Goal: Information Seeking & Learning: Learn about a topic

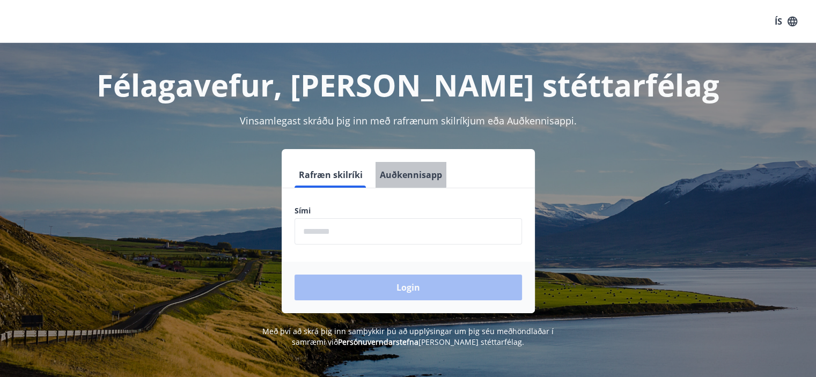
click at [400, 167] on button "Auðkennisapp" at bounding box center [411, 175] width 71 height 26
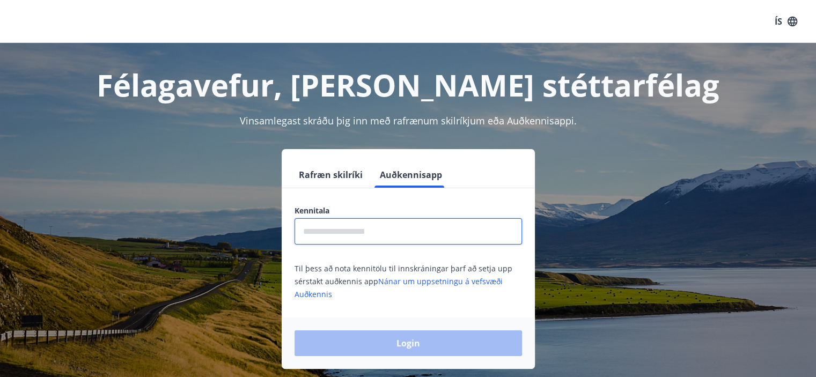
click at [344, 233] on input "text" at bounding box center [409, 231] width 228 height 26
type input "**********"
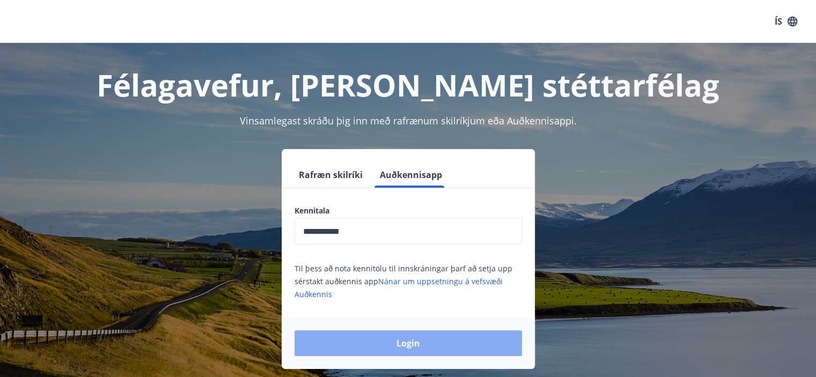
click at [425, 342] on button "Login" at bounding box center [409, 344] width 228 height 26
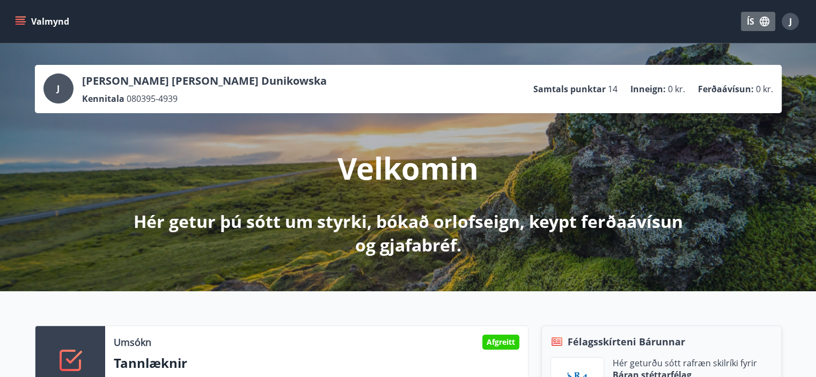
click at [767, 23] on icon "button" at bounding box center [765, 22] width 10 height 10
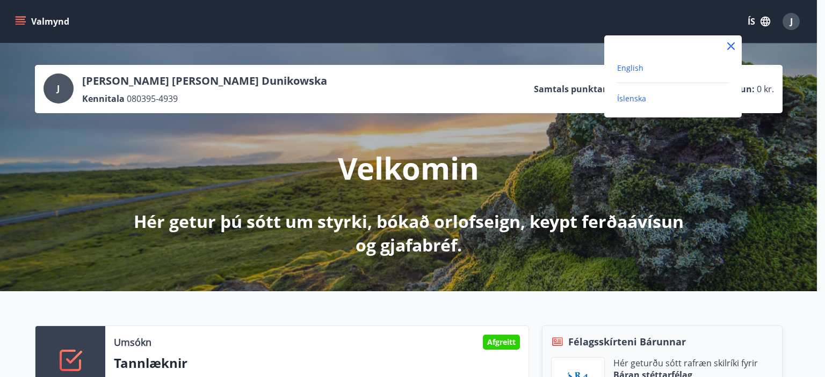
click at [636, 69] on span "English" at bounding box center [630, 68] width 26 height 10
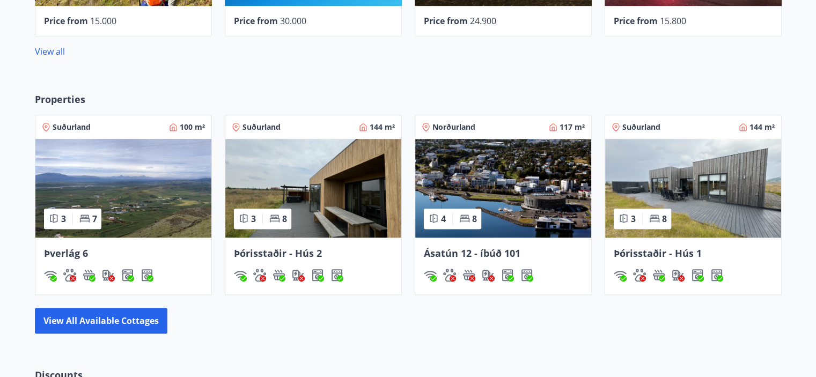
scroll to position [640, 0]
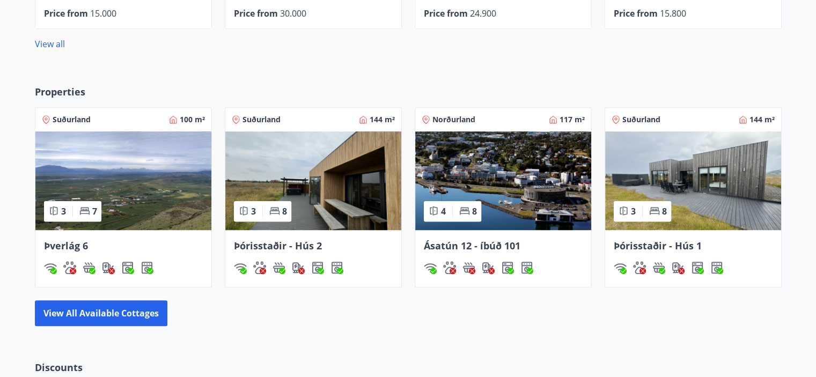
click at [127, 146] on img at bounding box center [123, 181] width 176 height 99
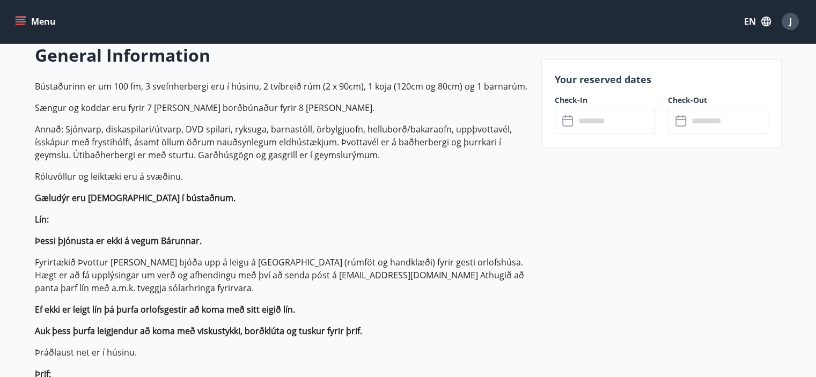
scroll to position [355, 0]
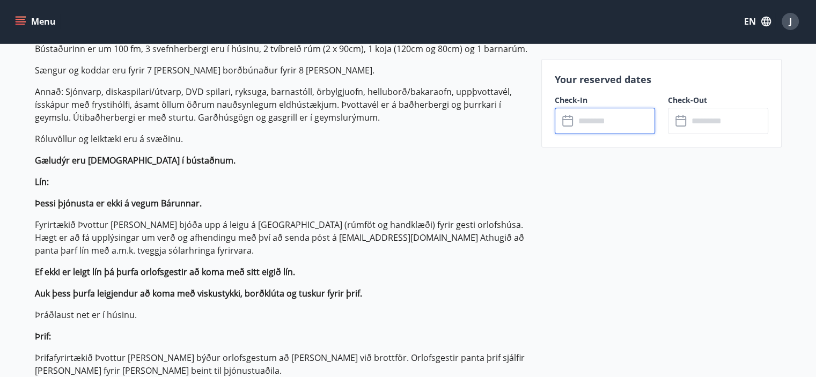
click at [616, 120] on input "text" at bounding box center [615, 121] width 80 height 26
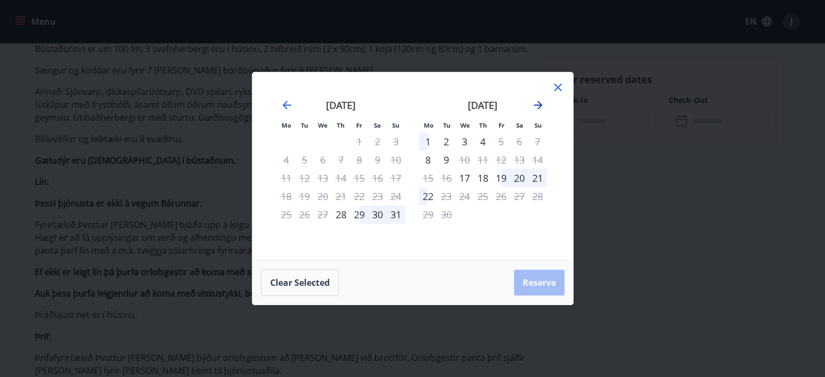
click at [537, 107] on icon "Move forward to switch to the next month." at bounding box center [537, 105] width 13 height 13
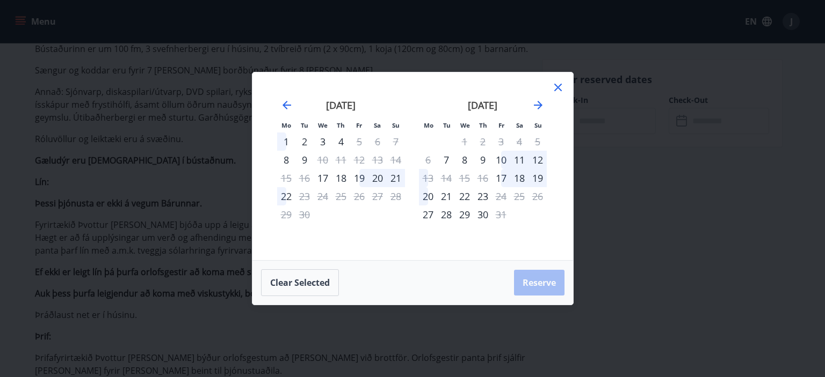
click at [558, 92] on icon at bounding box center [557, 87] width 13 height 13
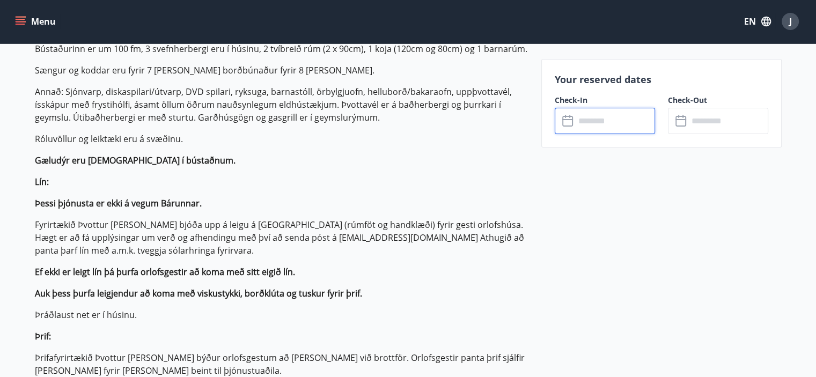
click at [584, 118] on input "text" at bounding box center [615, 121] width 80 height 26
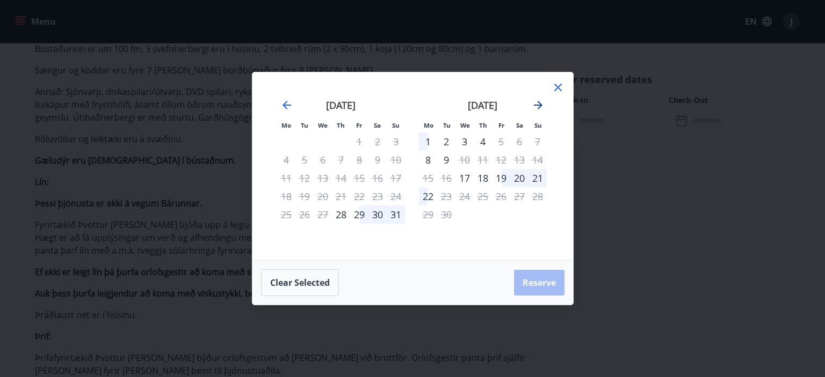
click at [535, 111] on icon "Move forward to switch to the next month." at bounding box center [537, 105] width 13 height 13
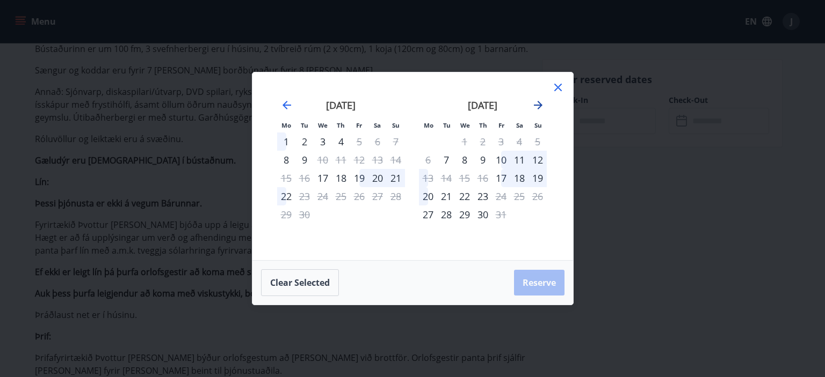
click at [537, 106] on icon "Move forward to switch to the next month." at bounding box center [537, 105] width 13 height 13
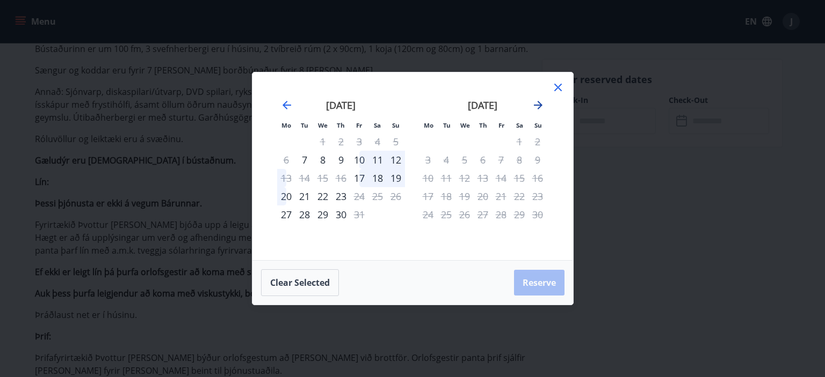
click at [537, 106] on icon "Move forward to switch to the next month." at bounding box center [537, 105] width 13 height 13
click at [287, 103] on icon "Move backward to switch to the previous month." at bounding box center [286, 105] width 13 height 13
click at [360, 172] on div "17" at bounding box center [359, 178] width 18 height 18
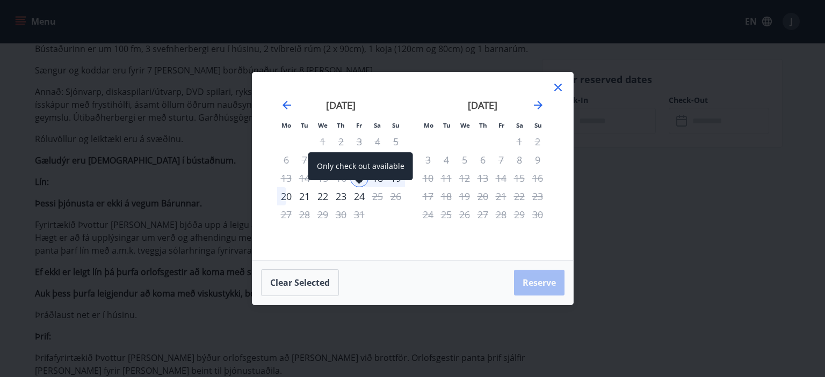
click at [359, 198] on div "24" at bounding box center [359, 196] width 18 height 18
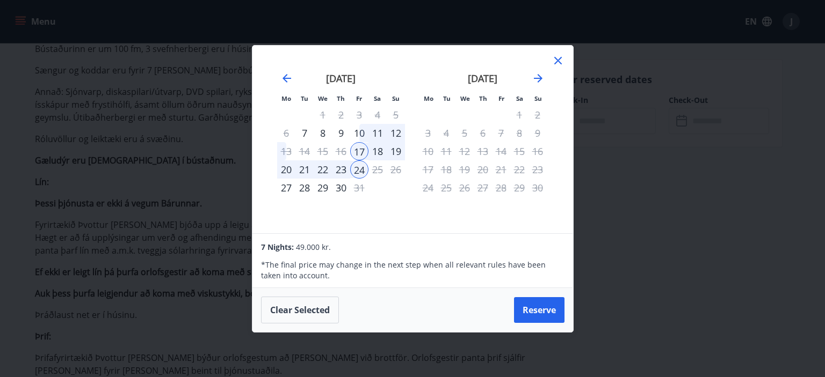
click at [287, 168] on div "20" at bounding box center [286, 170] width 18 height 18
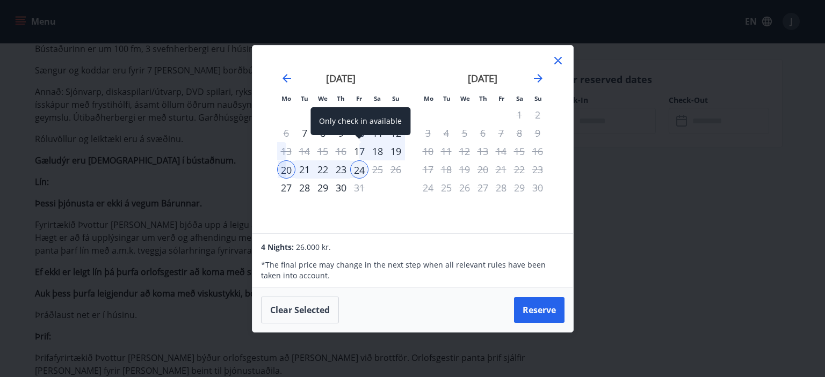
click at [354, 147] on div "17" at bounding box center [359, 151] width 18 height 18
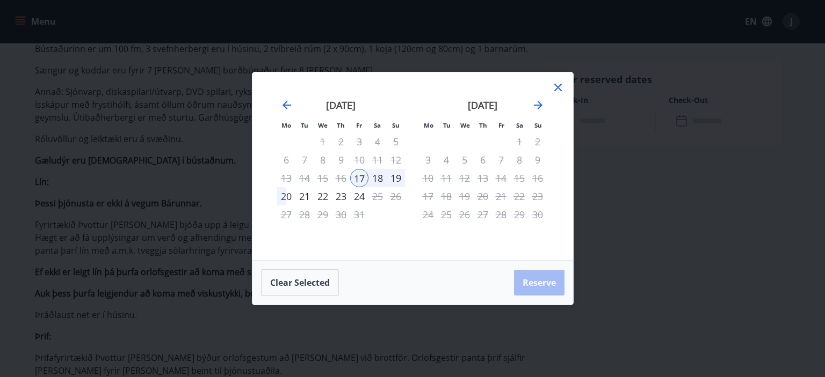
click at [396, 176] on div "19" at bounding box center [395, 178] width 18 height 18
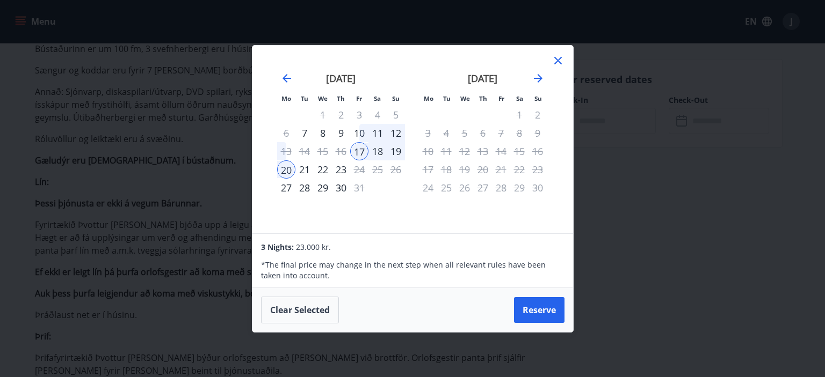
click at [402, 152] on div "19" at bounding box center [395, 151] width 18 height 18
click at [554, 60] on icon at bounding box center [557, 60] width 13 height 13
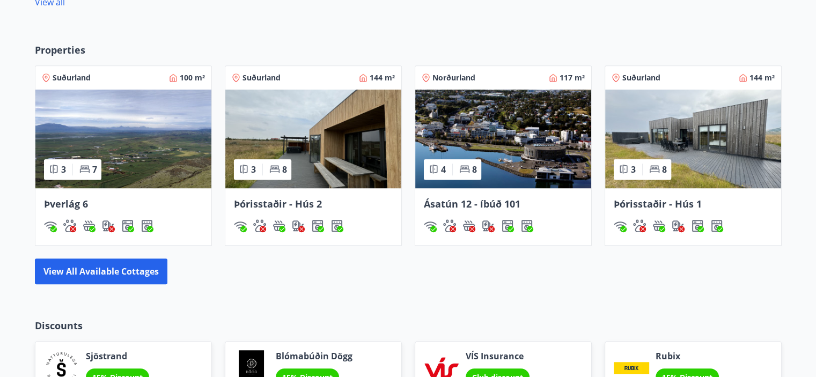
scroll to position [698, 0]
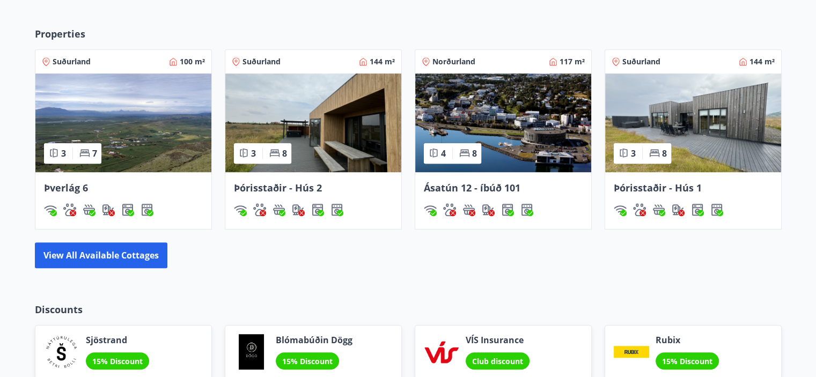
click at [351, 113] on img at bounding box center [313, 123] width 176 height 99
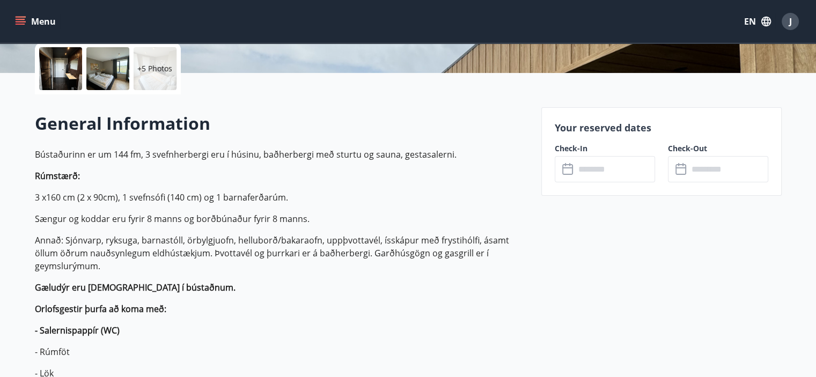
scroll to position [252, 0]
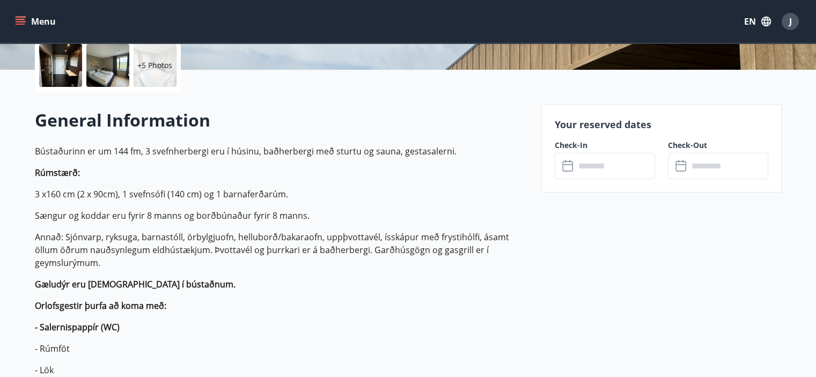
click at [630, 156] on input "text" at bounding box center [615, 166] width 80 height 26
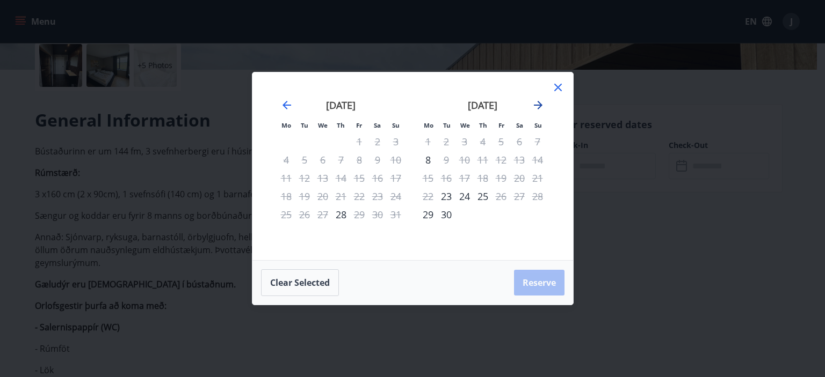
click at [536, 109] on icon "Move forward to switch to the next month." at bounding box center [537, 105] width 13 height 13
click at [535, 105] on icon "Move forward to switch to the next month." at bounding box center [538, 105] width 9 height 9
click at [286, 104] on icon "Move backward to switch to the previous month." at bounding box center [286, 105] width 13 height 13
click at [285, 200] on div "20" at bounding box center [286, 196] width 18 height 18
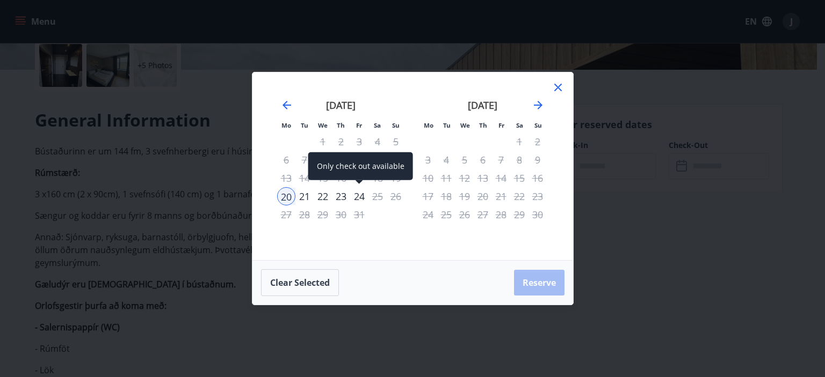
click at [360, 196] on div "24" at bounding box center [359, 196] width 18 height 18
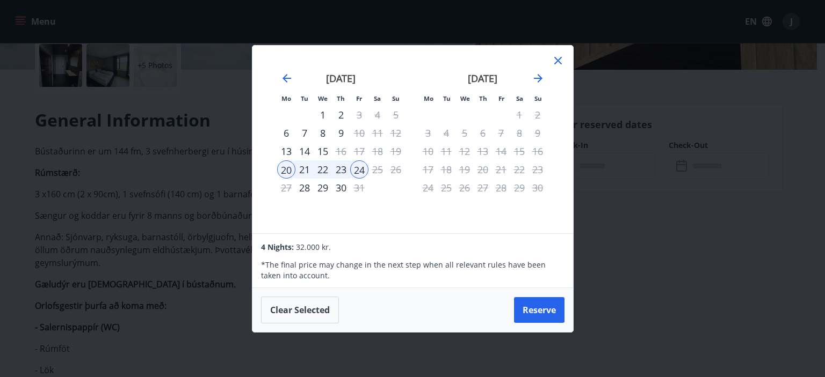
click at [558, 61] on icon at bounding box center [558, 61] width 8 height 8
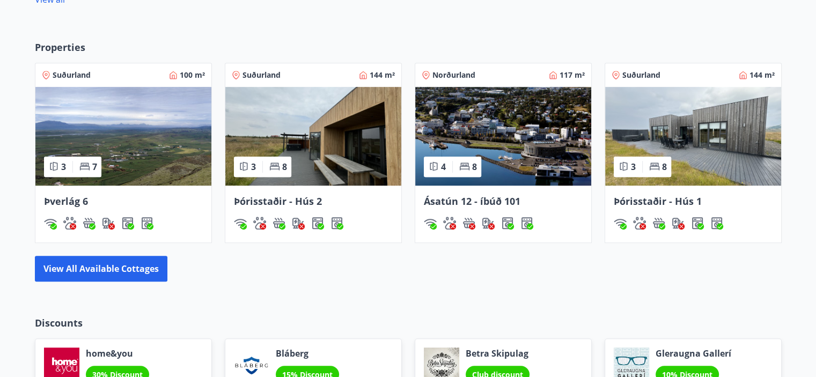
scroll to position [689, 0]
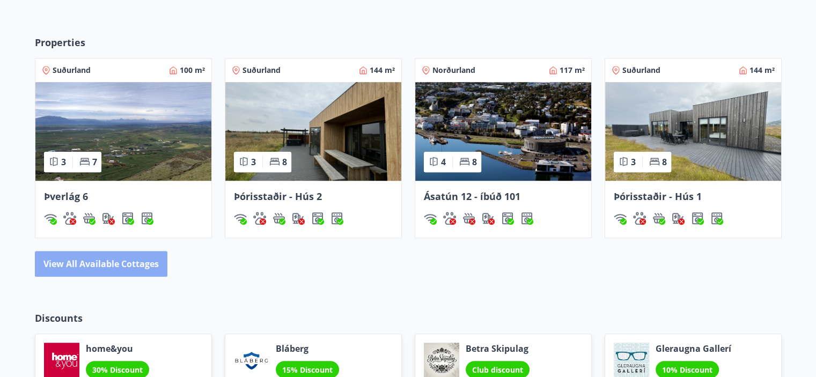
click at [141, 263] on button "View all available cottages" at bounding box center [101, 264] width 133 height 26
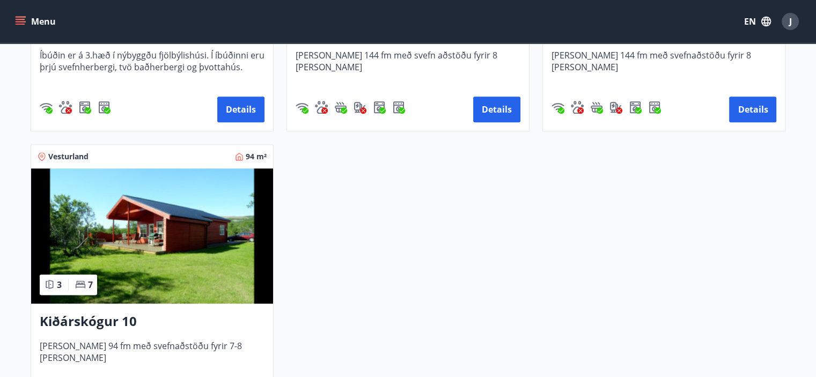
scroll to position [979, 0]
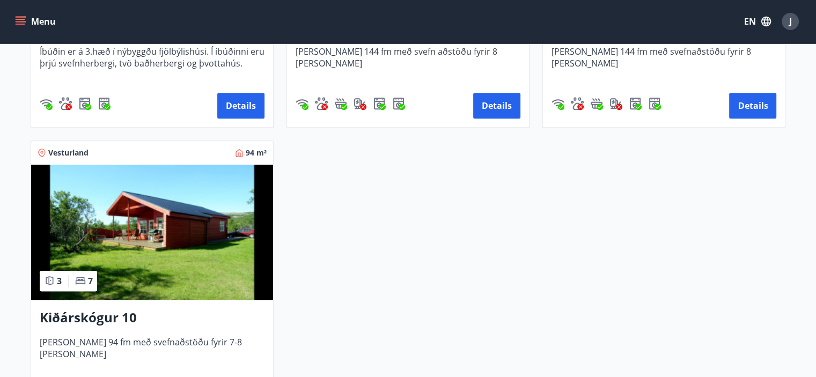
click at [145, 214] on img at bounding box center [152, 232] width 242 height 135
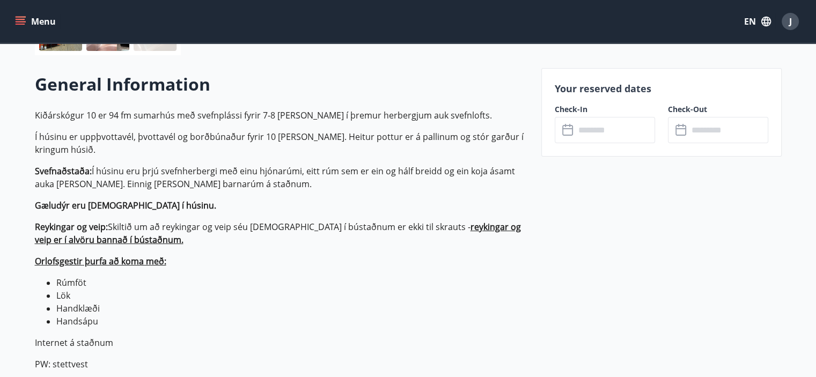
scroll to position [315, 0]
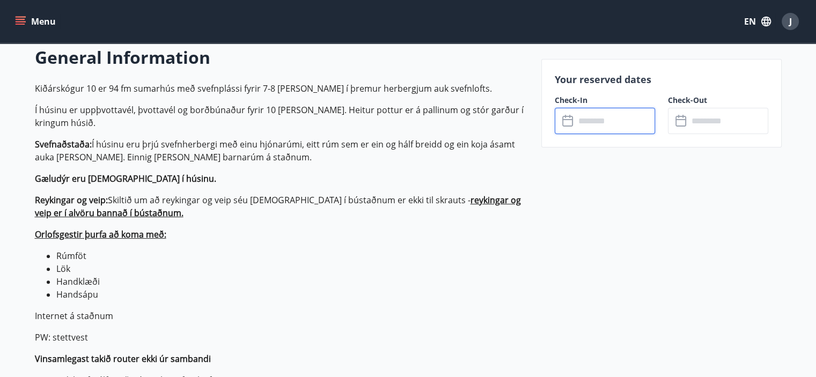
click at [590, 125] on input "text" at bounding box center [615, 121] width 80 height 26
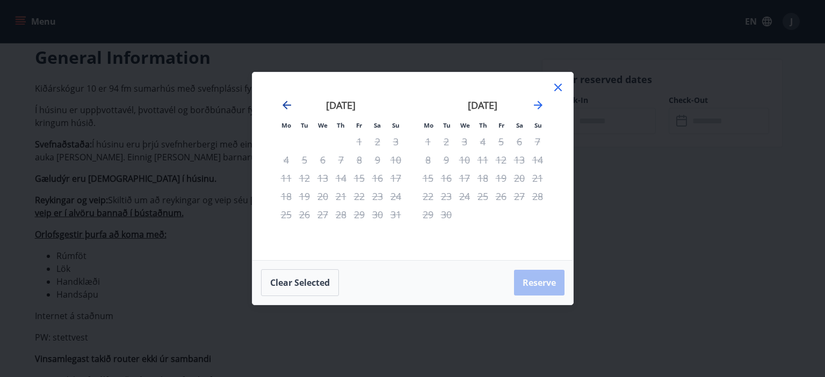
click at [289, 110] on icon "Move backward to switch to the previous month." at bounding box center [286, 105] width 13 height 13
click at [542, 106] on icon "Move forward to switch to the next month." at bounding box center [537, 105] width 13 height 13
drag, startPoint x: 542, startPoint y: 106, endPoint x: 558, endPoint y: 87, distance: 25.1
click at [558, 87] on div "Mo Tu We Th Fr Sa Su Mo Tu We Th Fr Sa Su August 2025 1 2 3 4 5 6 7 8 9 10 11 1…" at bounding box center [412, 166] width 320 height 188
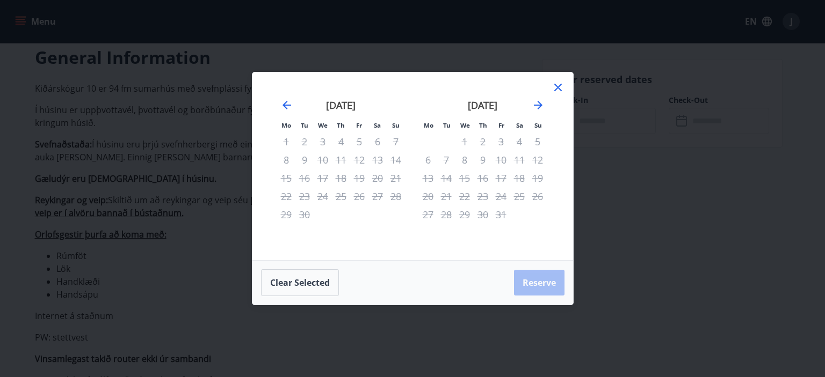
click at [558, 87] on icon at bounding box center [557, 87] width 13 height 13
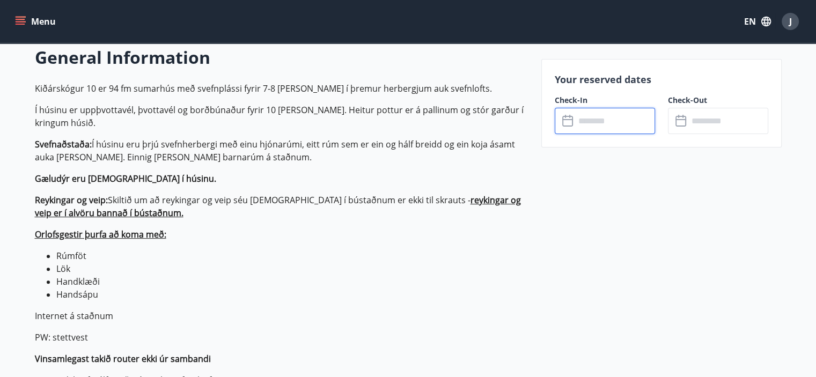
scroll to position [0, 0]
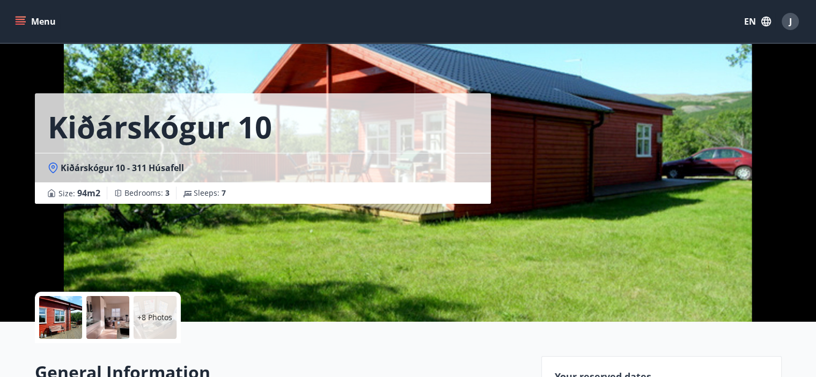
click at [23, 18] on icon "menu" at bounding box center [20, 21] width 11 height 11
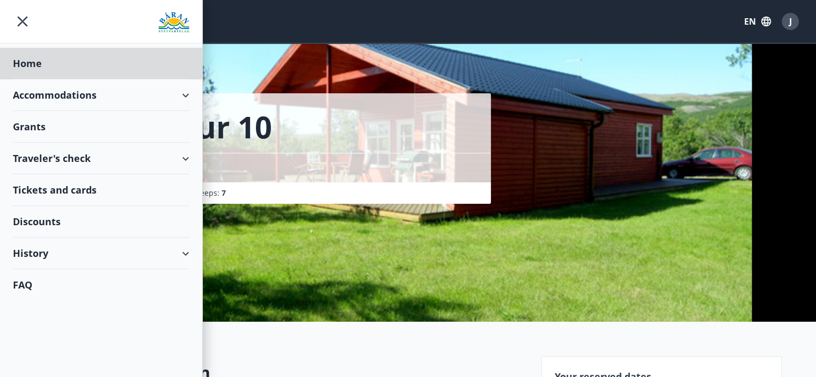
click at [47, 79] on div "Grants" at bounding box center [101, 64] width 177 height 32
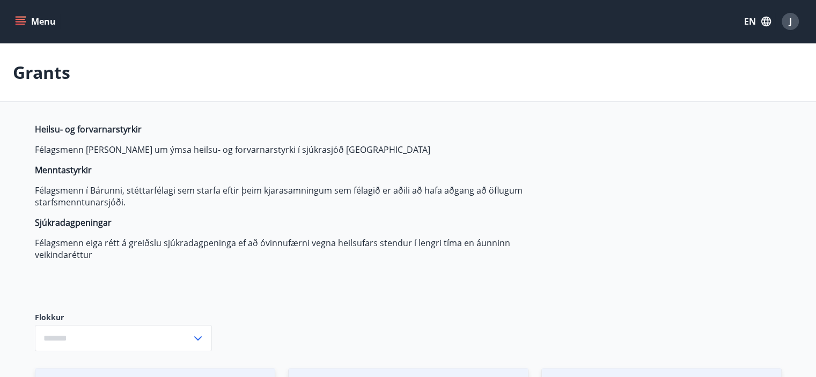
type input "***"
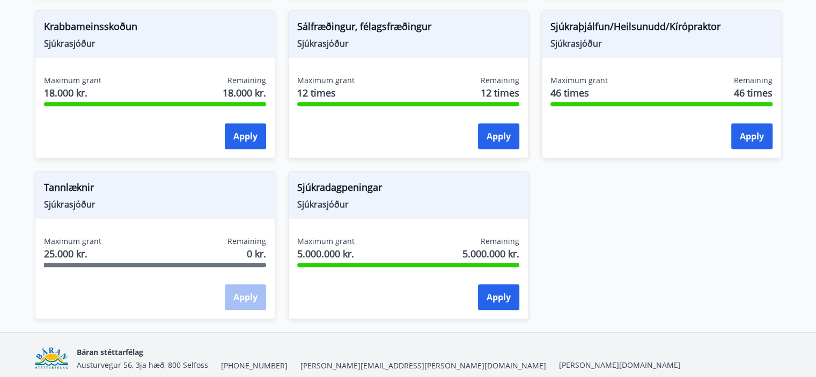
scroll to position [858, 0]
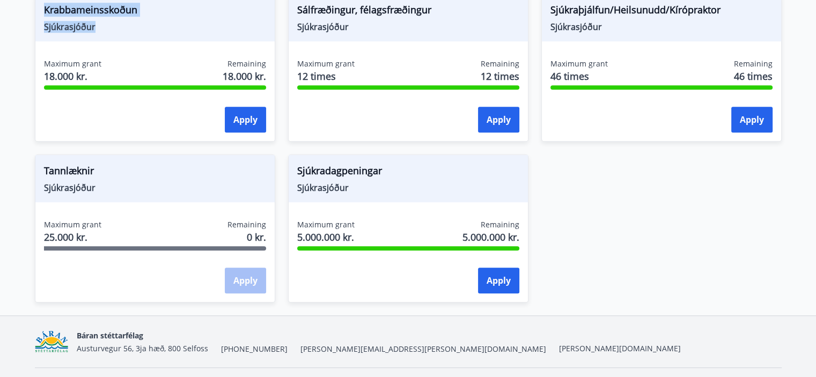
drag, startPoint x: 45, startPoint y: 8, endPoint x: 116, endPoint y: 31, distance: 74.5
click at [116, 31] on div "Krabbameinsskoðun Sjúkrasjóður" at bounding box center [154, 17] width 239 height 47
copy div "Krabbameinsskoðun Sjúkrasjóður"
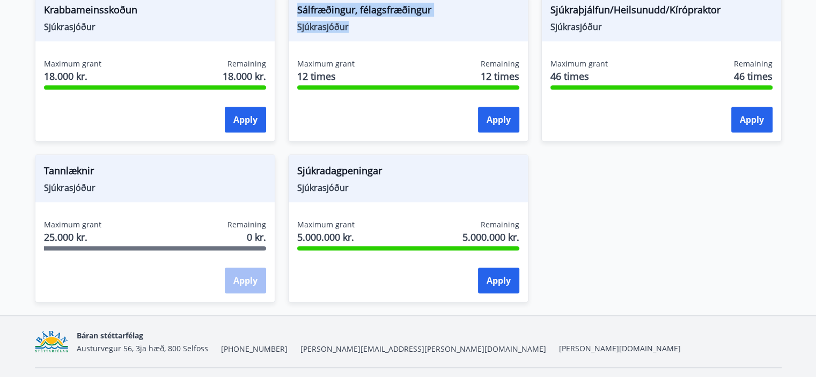
drag, startPoint x: 347, startPoint y: 26, endPoint x: 290, endPoint y: 10, distance: 59.5
click at [290, 10] on div "Sálfræðingur, félagsfræðingur Sjúkrasjóður" at bounding box center [408, 17] width 239 height 47
copy div "Sálfræðingur, félagsfræðingur Sjúkrasjóður"
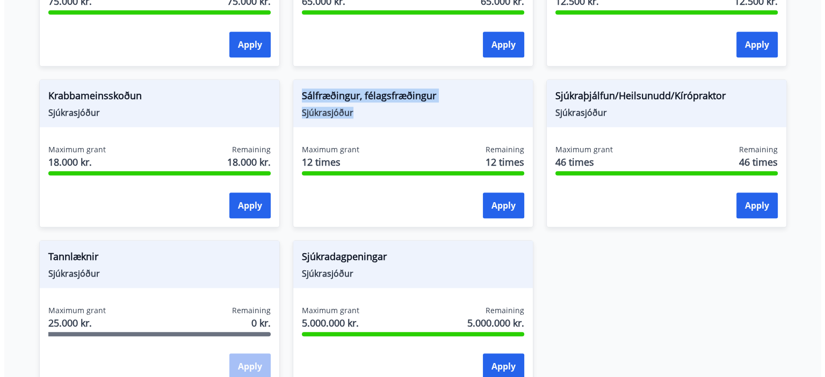
scroll to position [755, 0]
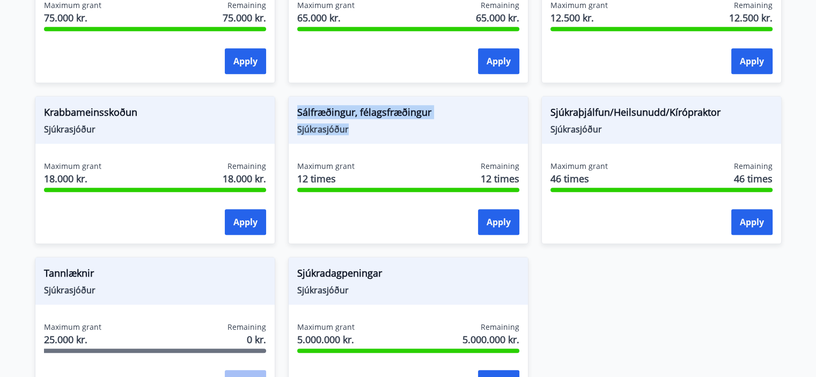
click at [349, 129] on span "Sjúkrasjóður" at bounding box center [408, 129] width 222 height 12
click at [322, 128] on span "Sjúkrasjóður" at bounding box center [408, 129] width 222 height 12
click at [303, 142] on div "Sálfræðingur, félagsfræðingur Sjúkrasjóður" at bounding box center [408, 120] width 239 height 47
click at [313, 184] on span "12 times" at bounding box center [325, 179] width 57 height 14
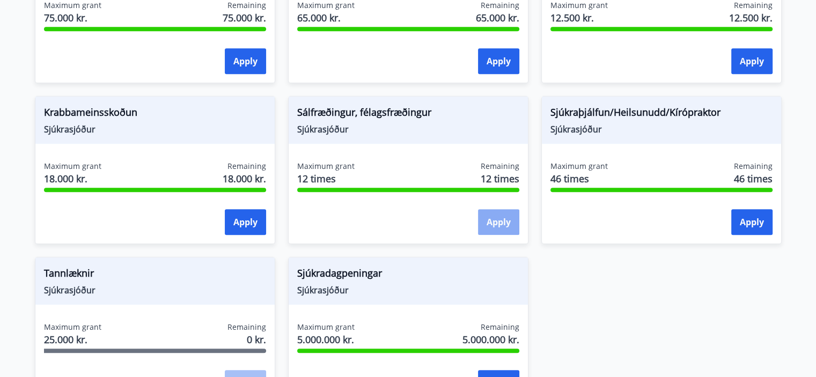
click at [501, 225] on button "Apply" at bounding box center [498, 222] width 41 height 26
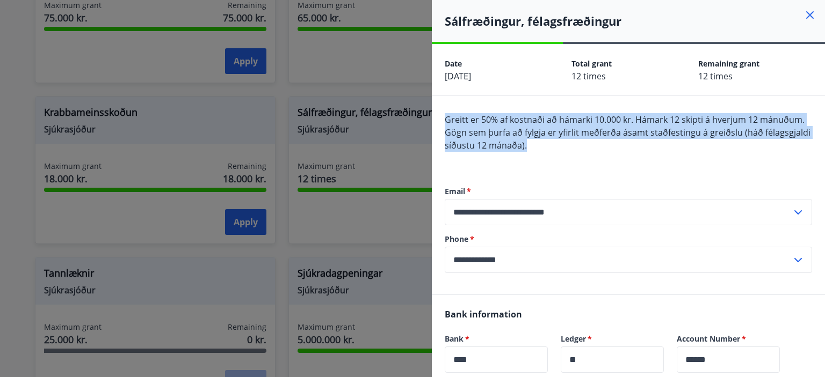
drag, startPoint x: 445, startPoint y: 119, endPoint x: 589, endPoint y: 151, distance: 147.5
click at [589, 151] on div "Greitt er 50% af kostnaði að hámarki 10.000 kr. Hámark 12 skipti á hverjum 12 m…" at bounding box center [627, 139] width 367 height 52
copy span "Greitt er 50% af kostnaði að hámarki 10.000 kr. Hámark 12 skipti á hverjum 12 m…"
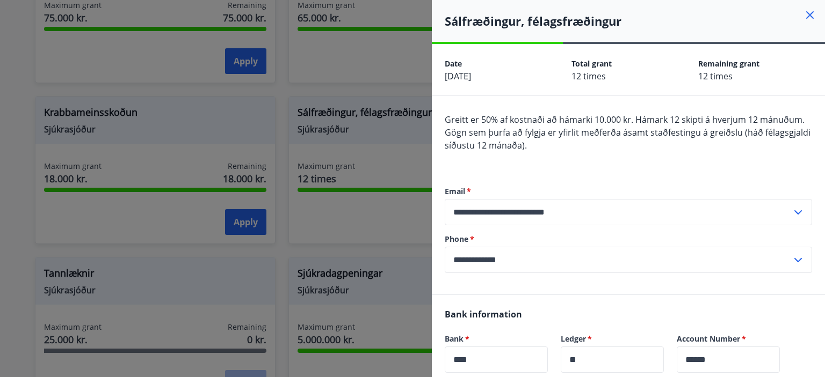
click at [495, 158] on div "Greitt er 50% af kostnaði að hámarki 10.000 kr. Hámark 12 skipti á hverjum 12 m…" at bounding box center [627, 139] width 367 height 52
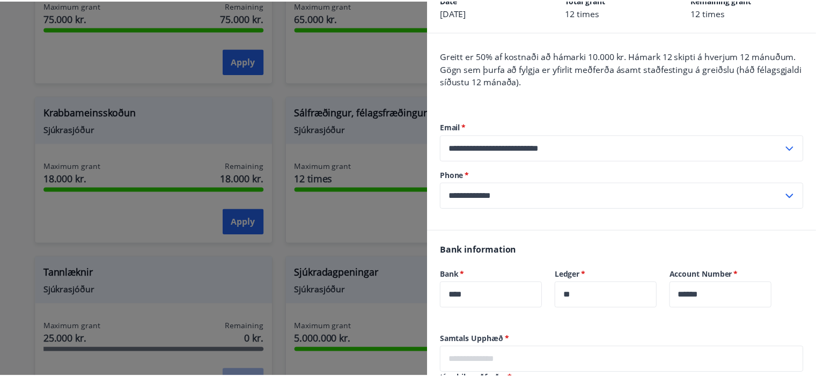
scroll to position [0, 0]
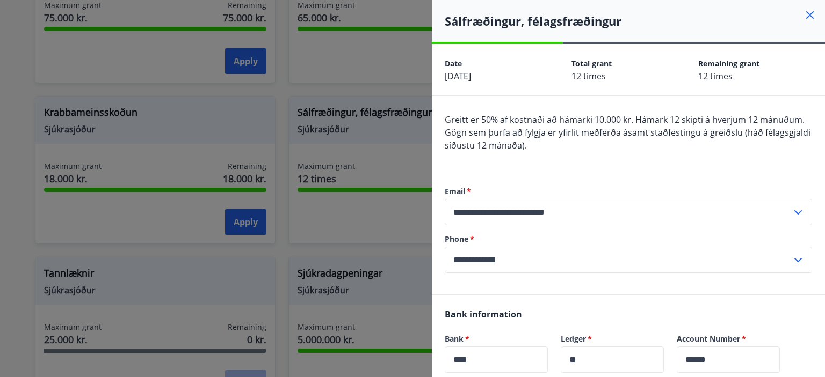
click at [376, 65] on div at bounding box center [412, 188] width 825 height 377
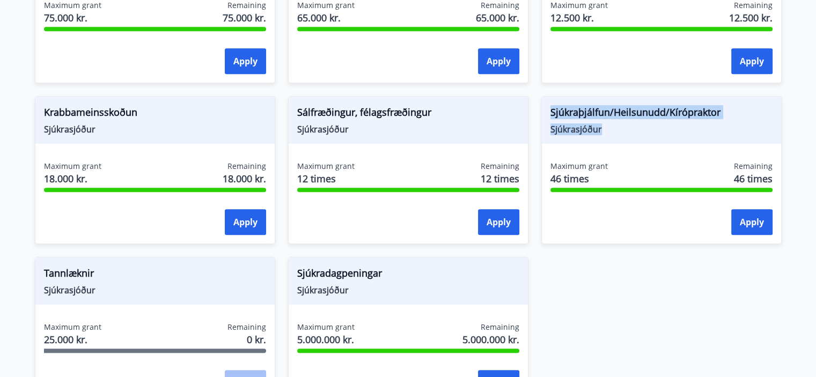
drag, startPoint x: 614, startPoint y: 127, endPoint x: 542, endPoint y: 111, distance: 73.8
click at [542, 111] on div "Sjúkraþjálfun/Heilsunudd/Kírópraktor Sjúkrasjóður" at bounding box center [661, 120] width 239 height 47
copy div "Sjúkraþjálfun/Heilsunudd/Kírópraktor Sjúkrasjóður"
click at [641, 223] on div "Apply" at bounding box center [662, 222] width 222 height 27
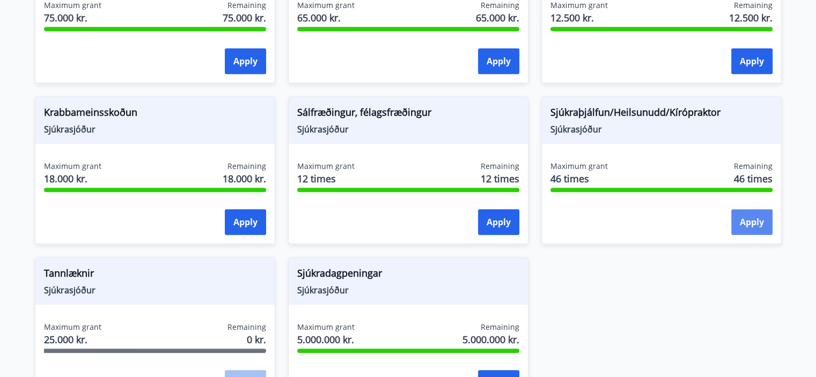
click at [760, 225] on button "Apply" at bounding box center [752, 222] width 41 height 26
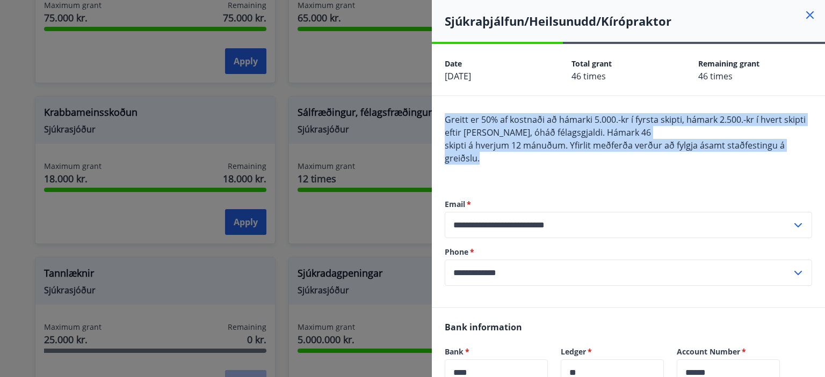
drag, startPoint x: 500, startPoint y: 162, endPoint x: 434, endPoint y: 118, distance: 79.8
click at [434, 118] on div "**********" at bounding box center [628, 202] width 393 height 212
copy span "Greitt er 50% af kostnaði að hámarki 5.000.-kr í fyrsta skipti, hámark 2.500.-k…"
click at [536, 158] on div "Greitt er 50% af kostnaði að hámarki 5.000.-kr í fyrsta skipti, hámark 2.500.-k…" at bounding box center [627, 145] width 367 height 64
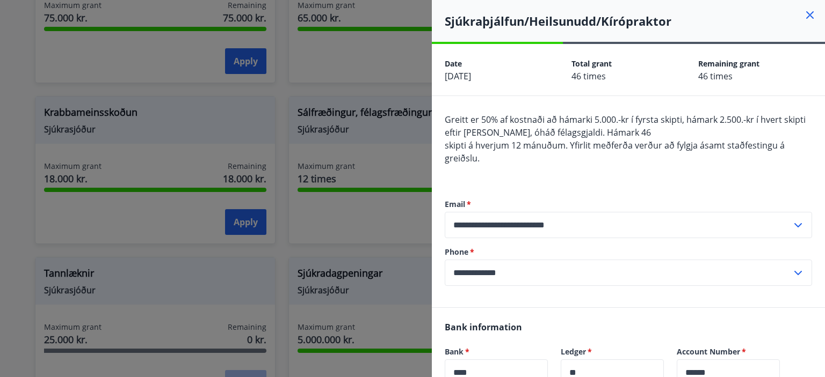
click at [803, 19] on icon at bounding box center [809, 15] width 13 height 13
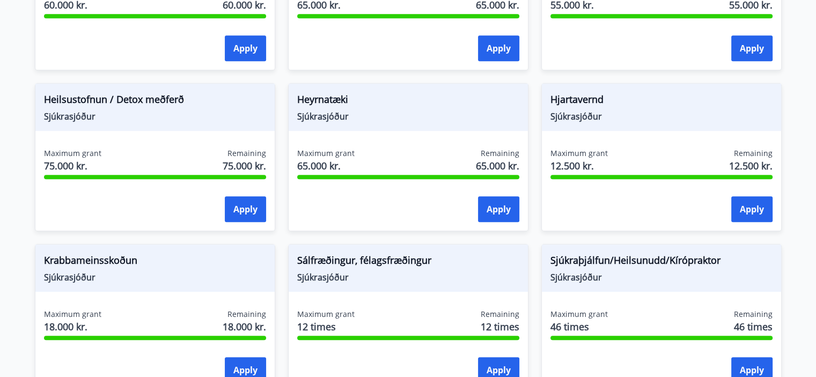
scroll to position [589, 0]
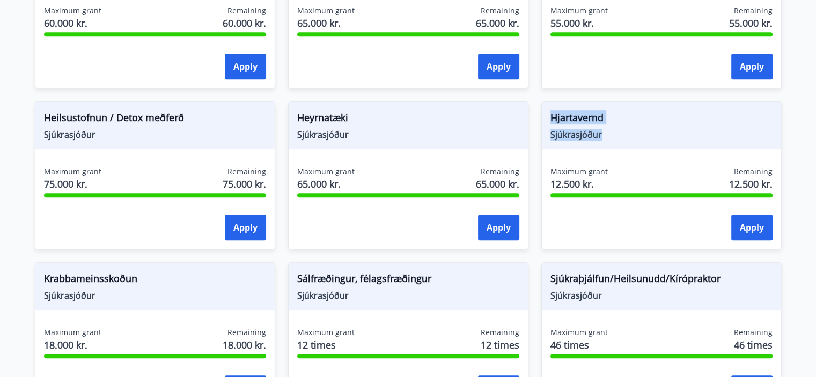
drag, startPoint x: 618, startPoint y: 135, endPoint x: 530, endPoint y: 115, distance: 90.1
click at [530, 115] on div "Hjartavernd Sjúkrasjóður Maximum grant 12.500 kr. Remaining 12.500 kr. Apply" at bounding box center [655, 169] width 253 height 161
copy div "Hjartavernd Sjúkrasjóður"
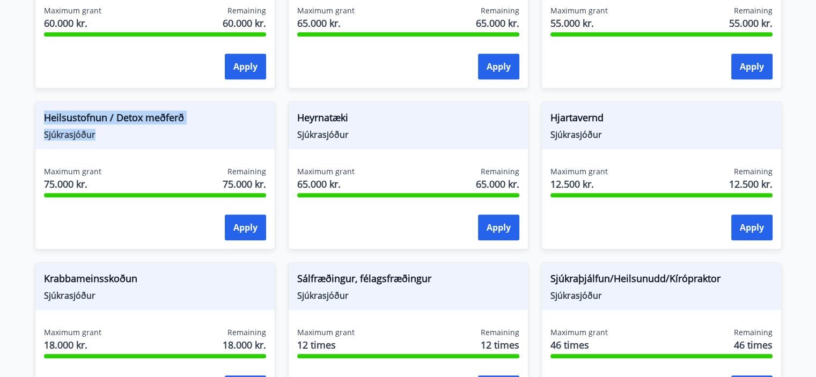
drag, startPoint x: 99, startPoint y: 137, endPoint x: 33, endPoint y: 114, distance: 70.1
click at [33, 114] on div "Heilsustofnun / Detox meðferð Sjúkrasjóður Maximum grant 75.000 kr. Remaining 7…" at bounding box center [148, 169] width 253 height 161
copy div "Heilsustofnun / Detox meðferð Sjúkrasjóður"
click at [144, 152] on div "Heilsustofnun / Detox meðferð Sjúkrasjóður Maximum grant 75.000 kr. Remaining 7…" at bounding box center [155, 175] width 240 height 148
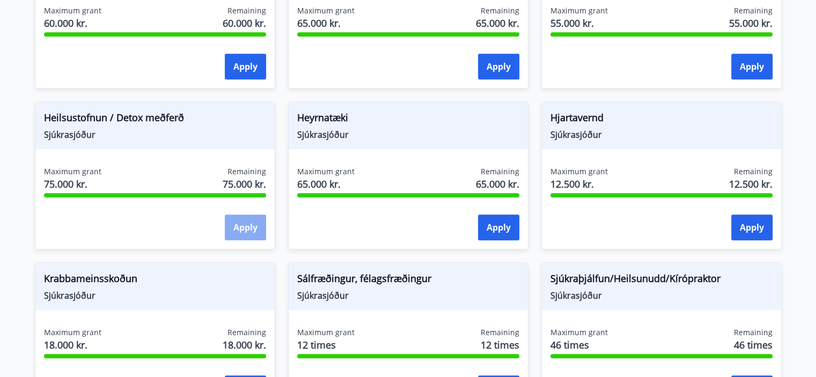
click at [241, 229] on button "Apply" at bounding box center [245, 228] width 41 height 26
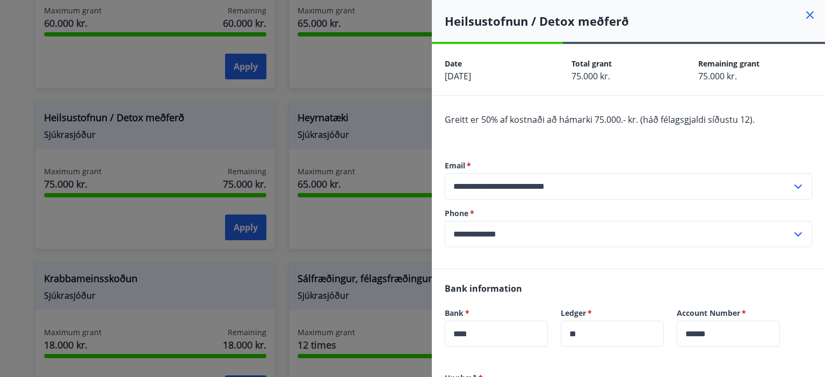
click at [807, 16] on icon at bounding box center [809, 15] width 13 height 13
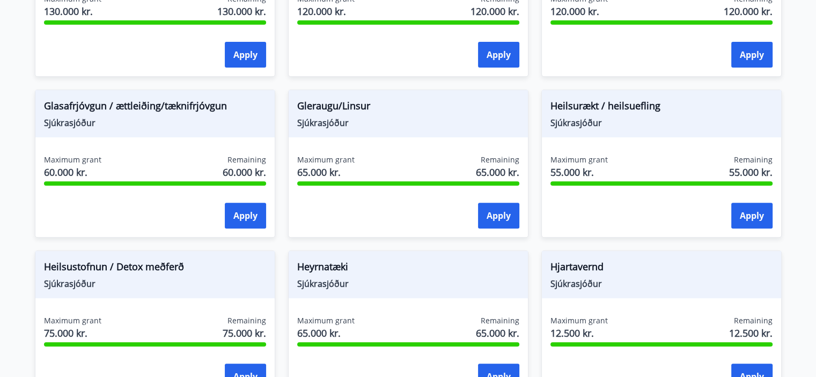
scroll to position [439, 0]
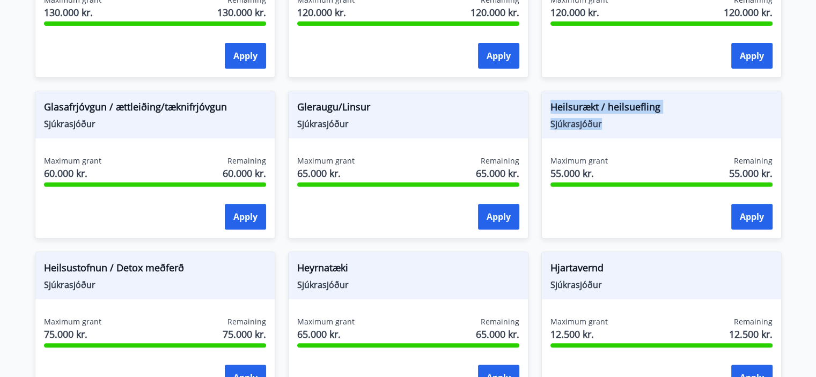
drag, startPoint x: 609, startPoint y: 121, endPoint x: 542, endPoint y: 110, distance: 67.5
click at [542, 110] on div "Heilsurækt / heilsuefling Sjúkrasjóður" at bounding box center [661, 114] width 239 height 47
copy div "Heilsurækt / heilsuefling Sjúkrasjóður"
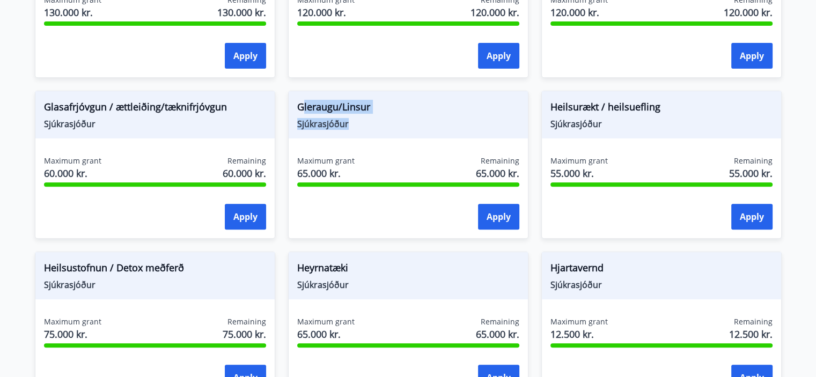
drag, startPoint x: 358, startPoint y: 125, endPoint x: 303, endPoint y: 98, distance: 60.7
click at [303, 98] on div "Gleraugu/Linsur Sjúkrasjóður" at bounding box center [408, 114] width 239 height 47
click at [380, 135] on div "Gleraugu/Linsur Sjúkrasjóður" at bounding box center [408, 114] width 239 height 47
drag, startPoint x: 357, startPoint y: 127, endPoint x: 298, endPoint y: 96, distance: 66.3
click at [298, 96] on div "Gleraugu/Linsur Sjúkrasjóður" at bounding box center [408, 114] width 239 height 47
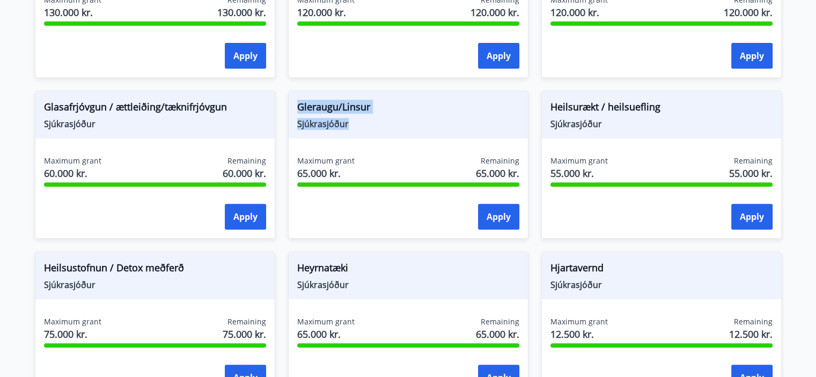
copy div "Gleraugu/Linsur Sjúkrasjóður"
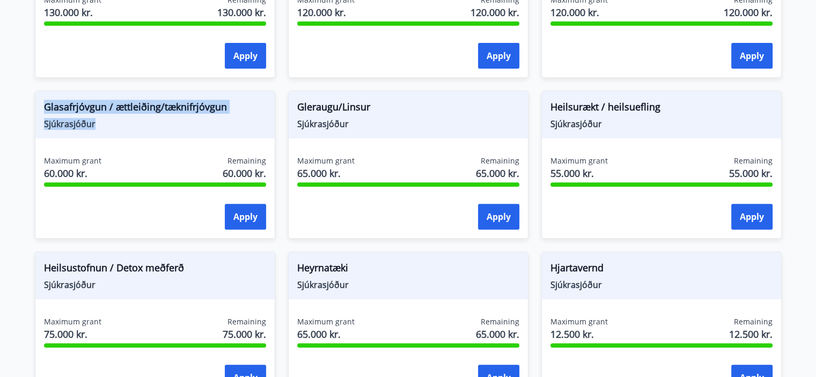
drag, startPoint x: 129, startPoint y: 126, endPoint x: 45, endPoint y: 112, distance: 85.5
click at [45, 112] on div "Glasafrjóvgun / ættleiðing/tæknifrjóvgun Sjúkrasjóður" at bounding box center [154, 114] width 239 height 47
copy div "Glasafrjóvgun / ættleiðing/tæknifrjóvgun Sjúkrasjóður"
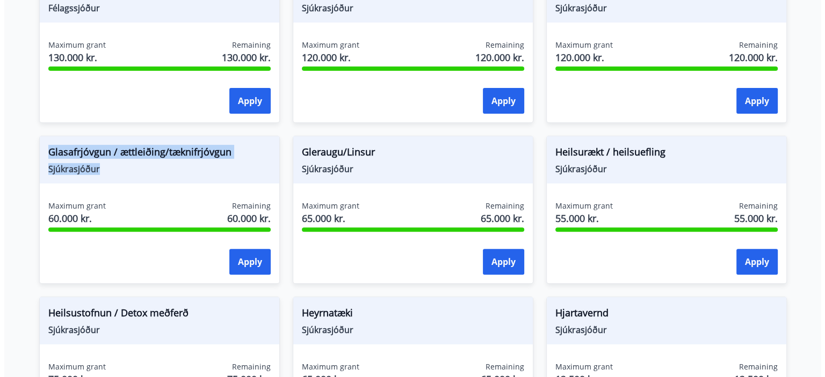
scroll to position [391, 0]
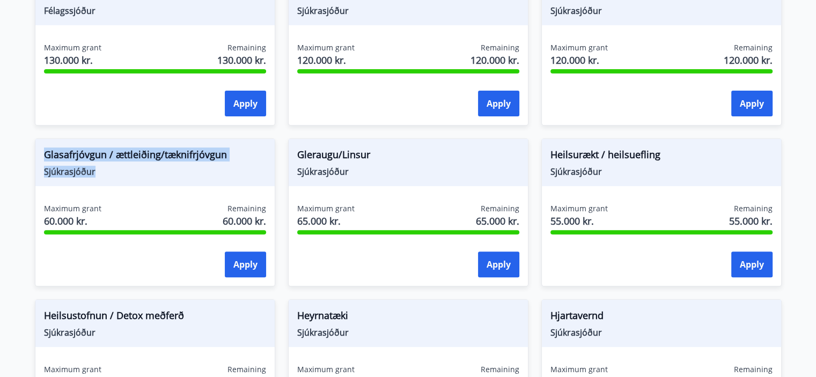
click at [165, 185] on div "Glasafrjóvgun / ættleiðing/tæknifrjóvgun Sjúkrasjóður" at bounding box center [154, 162] width 239 height 47
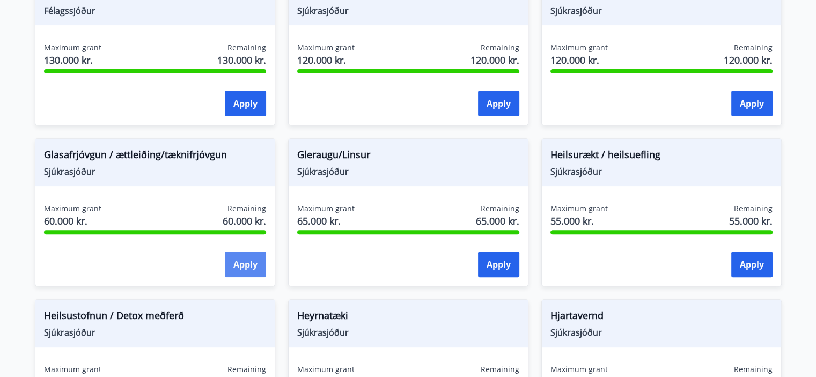
click at [245, 266] on button "Apply" at bounding box center [245, 265] width 41 height 26
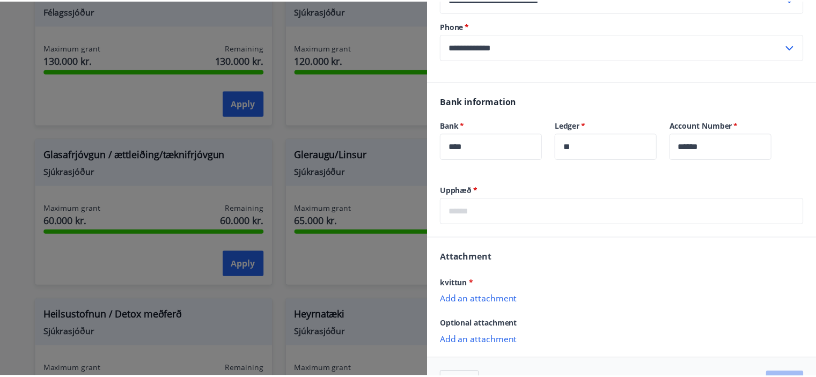
scroll to position [0, 0]
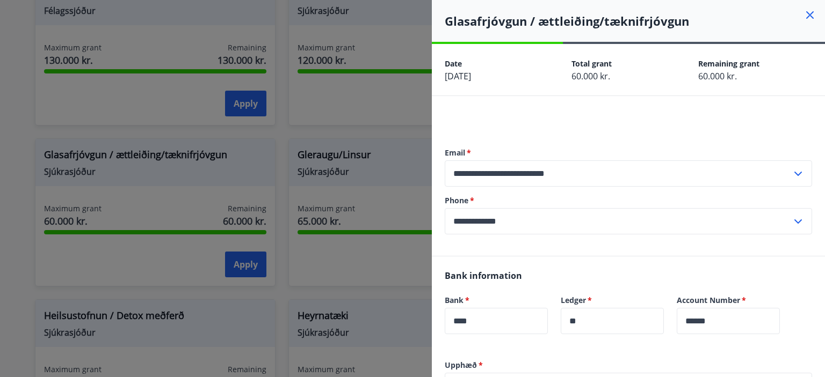
click at [805, 14] on icon at bounding box center [809, 15] width 13 height 13
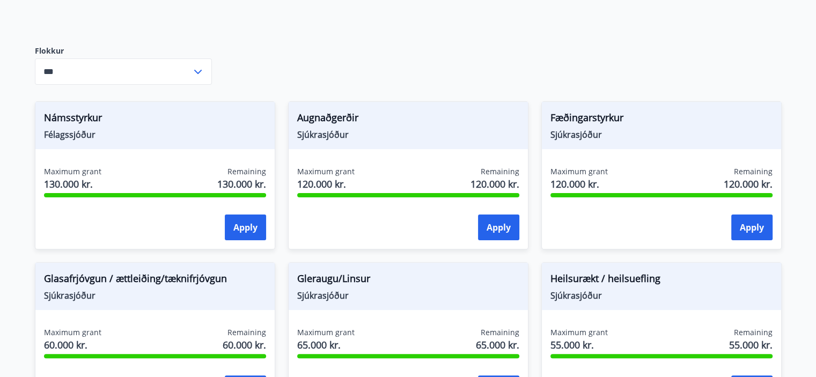
scroll to position [262, 0]
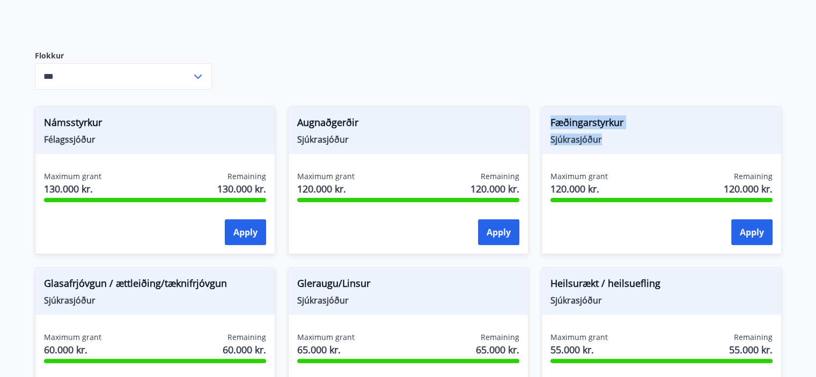
drag, startPoint x: 612, startPoint y: 142, endPoint x: 544, endPoint y: 116, distance: 72.9
click at [544, 116] on div "Fæðingarstyrkur Sjúkrasjóður" at bounding box center [661, 130] width 239 height 47
drag, startPoint x: 372, startPoint y: 142, endPoint x: 296, endPoint y: 120, distance: 78.8
click at [296, 120] on div "Augnaðgerðir Sjúkrasjóður" at bounding box center [408, 130] width 239 height 47
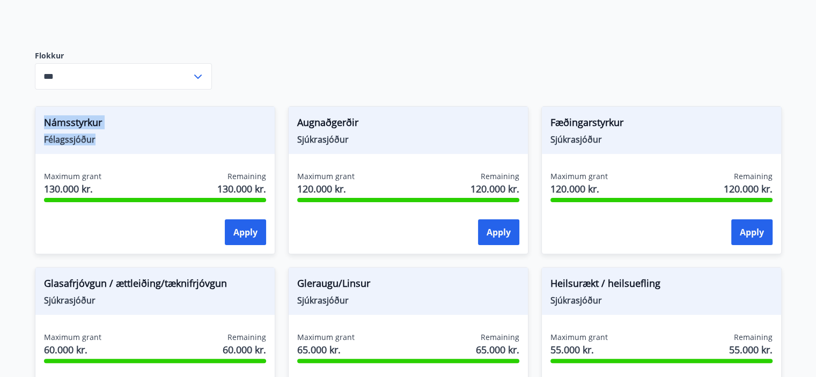
drag, startPoint x: 103, startPoint y: 138, endPoint x: 24, endPoint y: 130, distance: 79.3
click at [24, 130] on div "Námsstyrkur Félagssjóður Maximum grant 130.000 kr. Remaining 130.000 kr. Apply" at bounding box center [148, 173] width 253 height 161
